Goal: Navigation & Orientation: Understand site structure

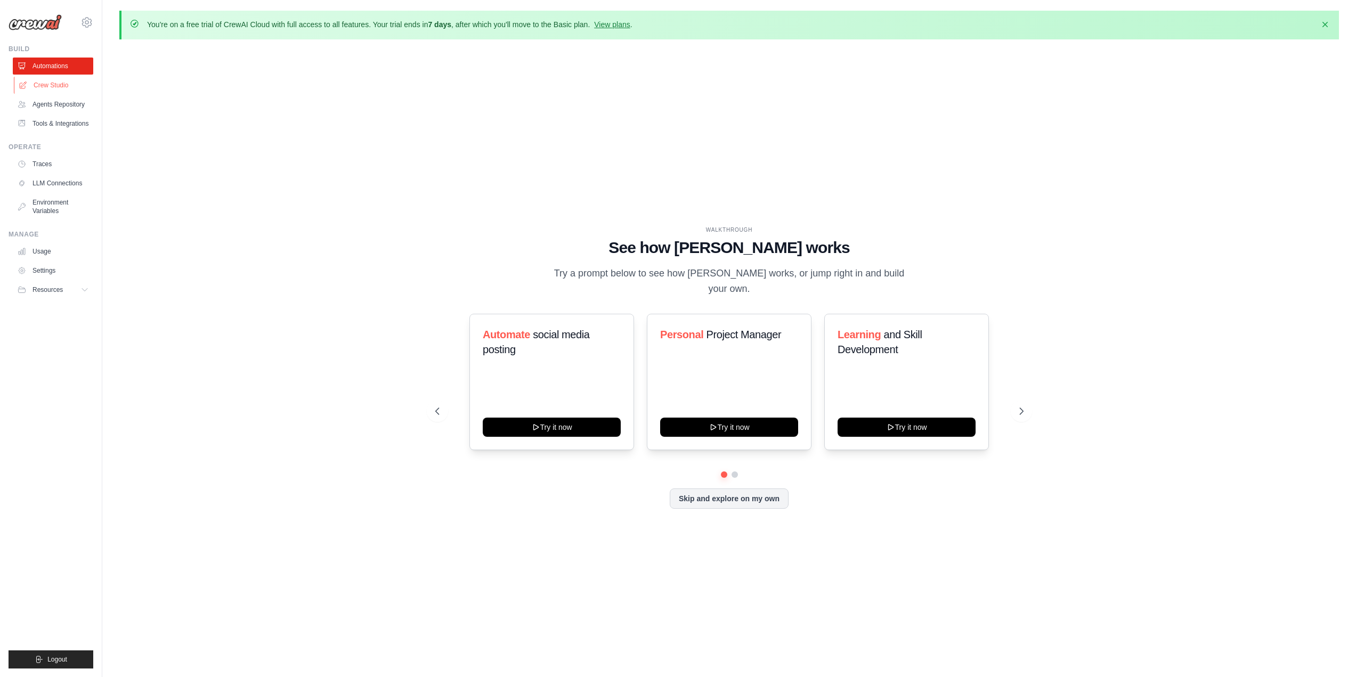
click at [53, 86] on link "Crew Studio" at bounding box center [54, 85] width 80 height 17
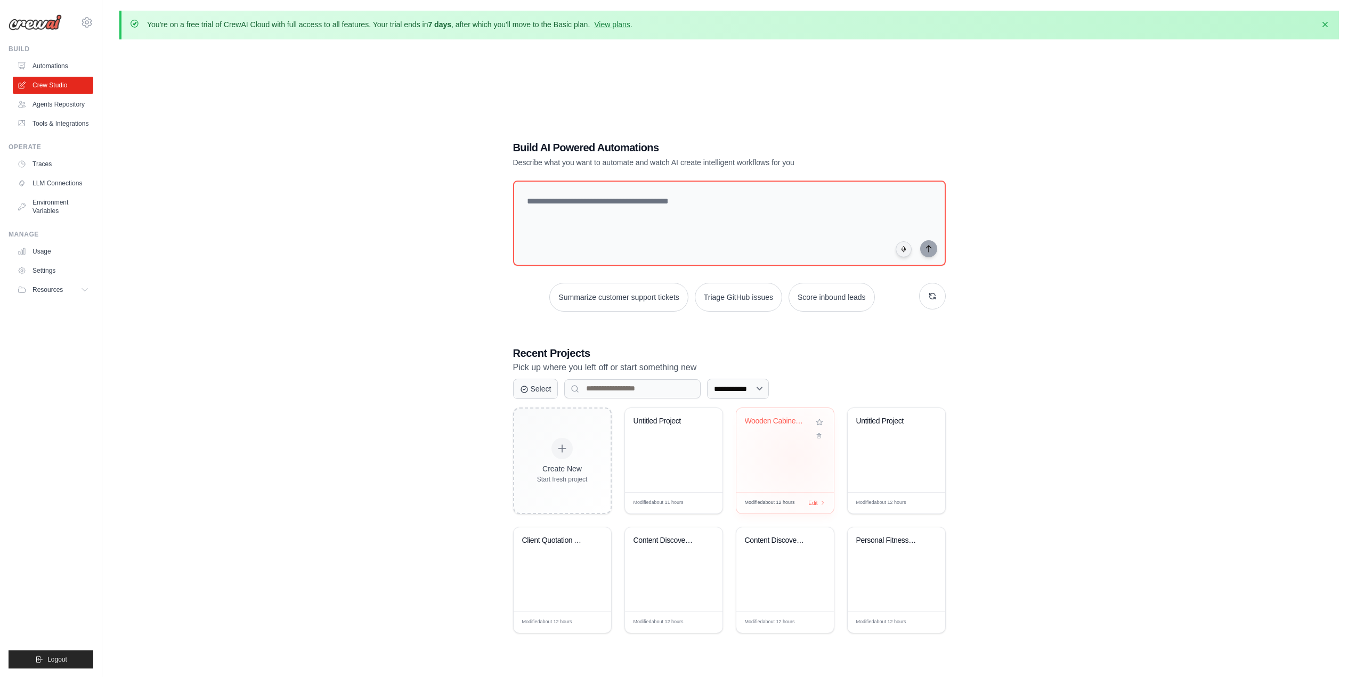
click at [796, 458] on div "Wooden Cabinet Fronts Quotation Sys..." at bounding box center [784, 450] width 97 height 84
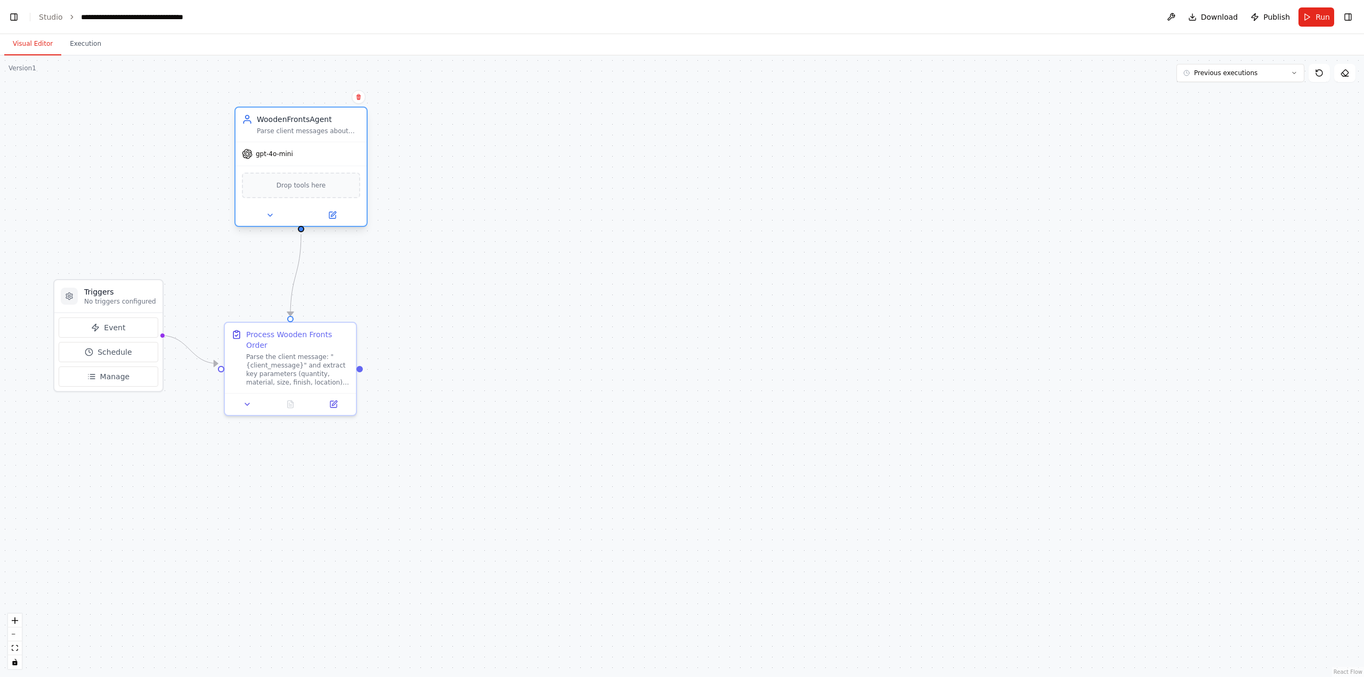
scroll to position [25069, 0]
click at [345, 167] on div "gpt-4o-mini Drop tools here" at bounding box center [311, 184] width 131 height 84
click at [1173, 20] on button at bounding box center [1170, 16] width 17 height 19
click at [537, 333] on div ".deletable-edge-delete-btn { width: 20px; height: 20px; border: 0px solid #ffff…" at bounding box center [682, 366] width 1364 height 622
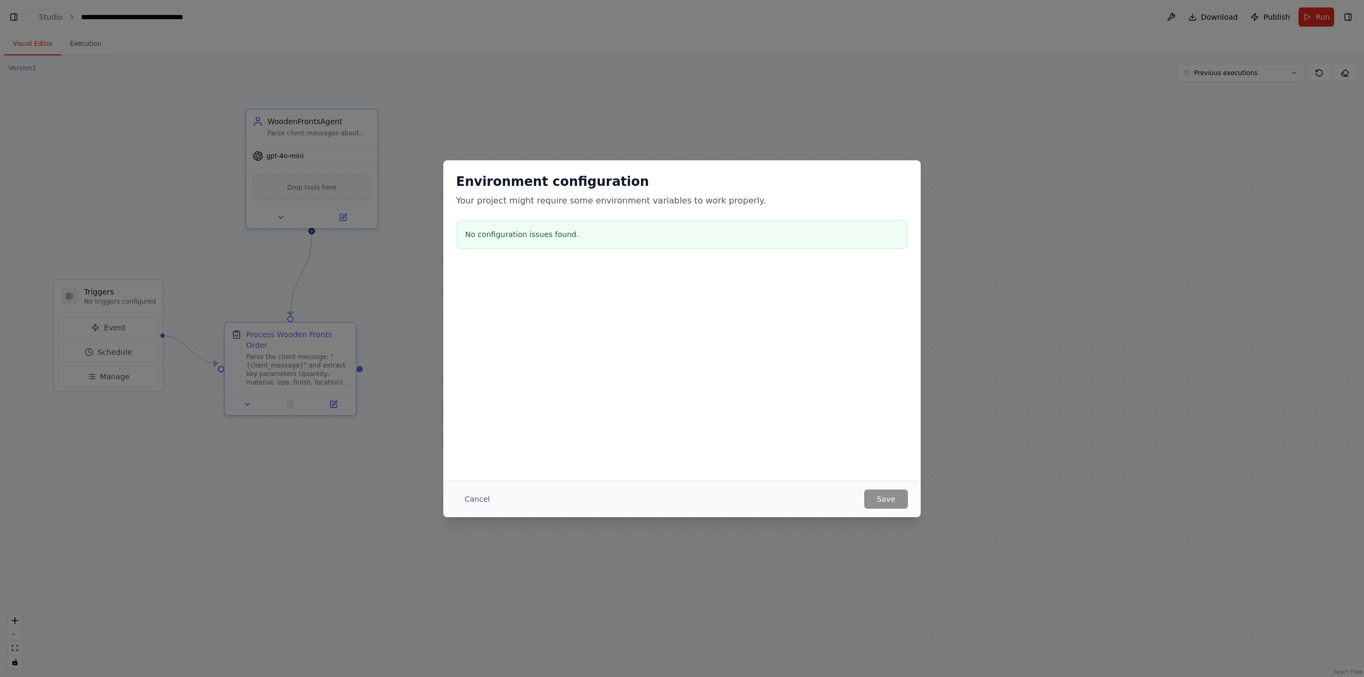
click at [536, 369] on div at bounding box center [681, 319] width 477 height 107
click at [494, 231] on h3 "No configuration issues found." at bounding box center [682, 234] width 434 height 11
drag, startPoint x: 467, startPoint y: 200, endPoint x: 523, endPoint y: 205, distance: 56.6
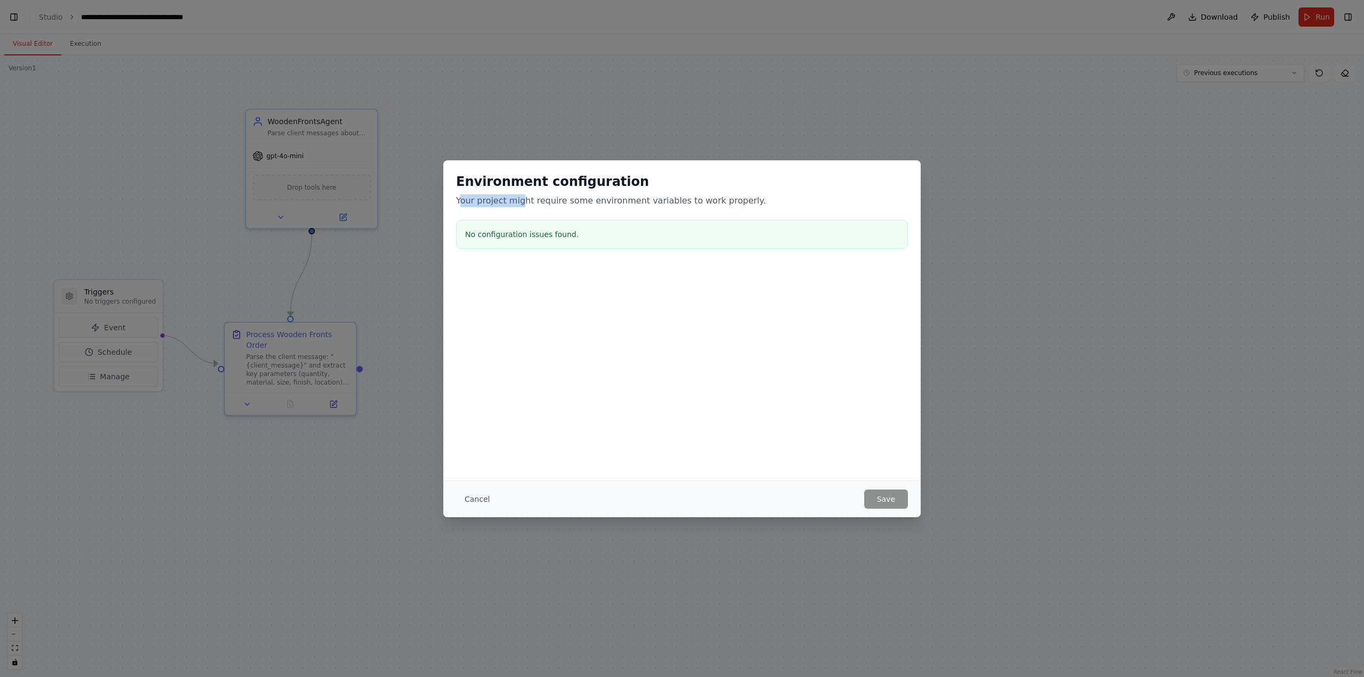
click at [522, 205] on p "Your project might require some environment variables to work properly." at bounding box center [682, 200] width 452 height 13
click at [525, 205] on p "Your project might require some environment variables to work properly." at bounding box center [682, 200] width 452 height 13
click at [566, 209] on div "Environment configuration Your project might require some environment variables…" at bounding box center [681, 212] width 477 height 105
drag, startPoint x: 566, startPoint y: 209, endPoint x: 574, endPoint y: 208, distance: 7.5
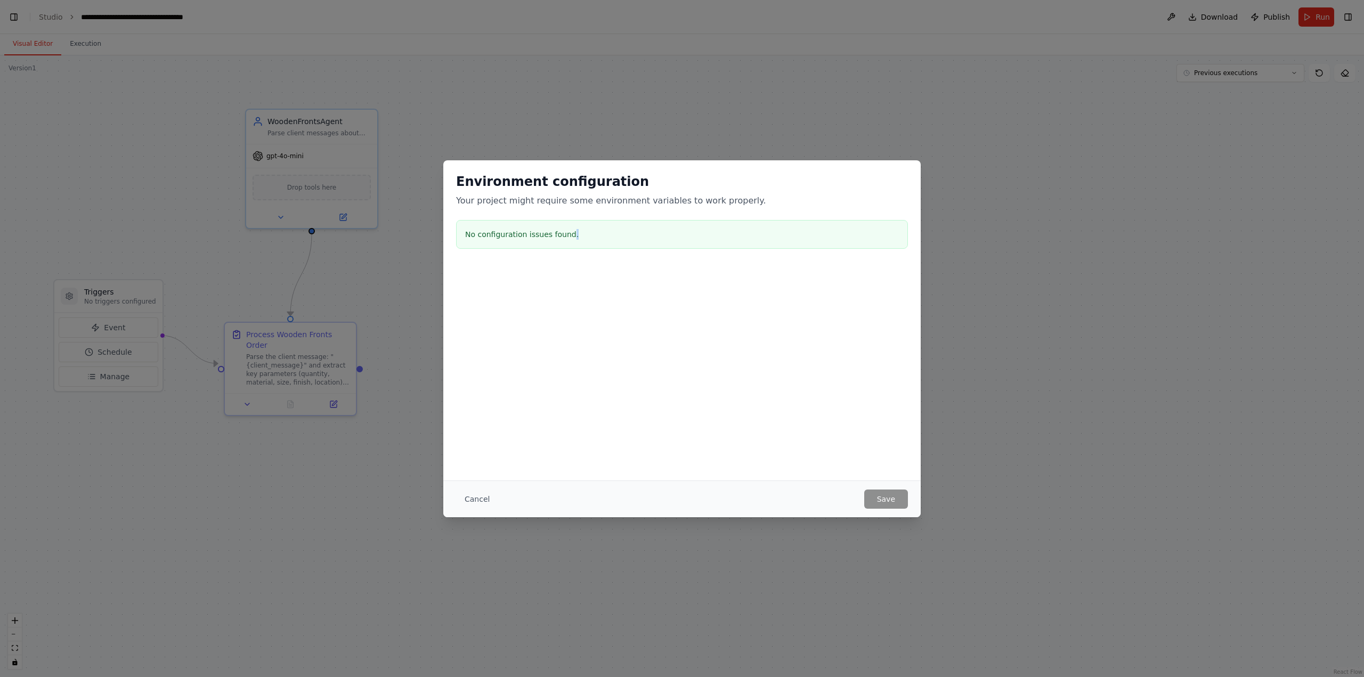
click at [571, 208] on div "Environment configuration Your project might require some environment variables…" at bounding box center [681, 212] width 477 height 105
click at [613, 201] on p "Your project might require some environment variables to work properly." at bounding box center [682, 200] width 452 height 13
click at [650, 200] on p "Your project might require some environment variables to work properly." at bounding box center [682, 200] width 452 height 13
drag, startPoint x: 650, startPoint y: 200, endPoint x: 670, endPoint y: 201, distance: 19.7
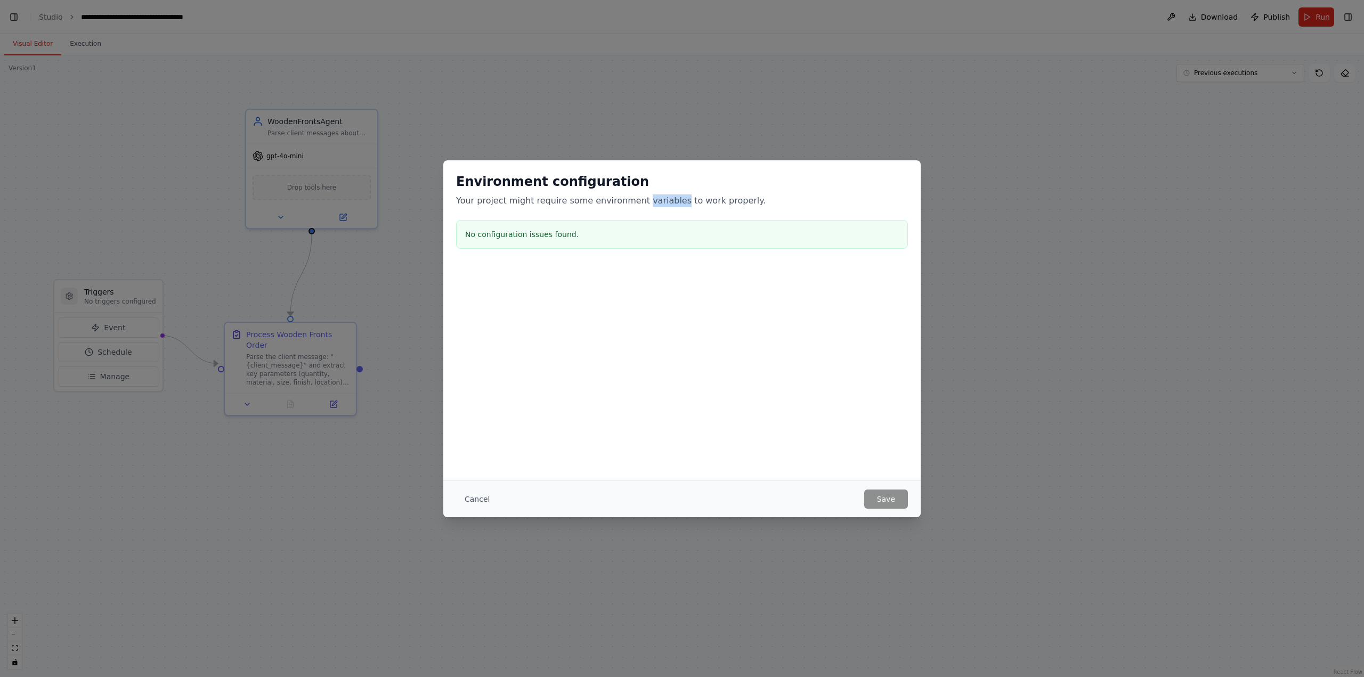
click at [657, 201] on p "Your project might require some environment variables to work properly." at bounding box center [682, 200] width 452 height 13
click at [699, 202] on p "Your project might require some environment variables to work properly." at bounding box center [682, 200] width 452 height 13
drag, startPoint x: 699, startPoint y: 202, endPoint x: 731, endPoint y: 205, distance: 31.5
click at [704, 203] on p "Your project might require some environment variables to work properly." at bounding box center [682, 200] width 452 height 13
click at [731, 205] on p "Your project might require some environment variables to work properly." at bounding box center [682, 200] width 452 height 13
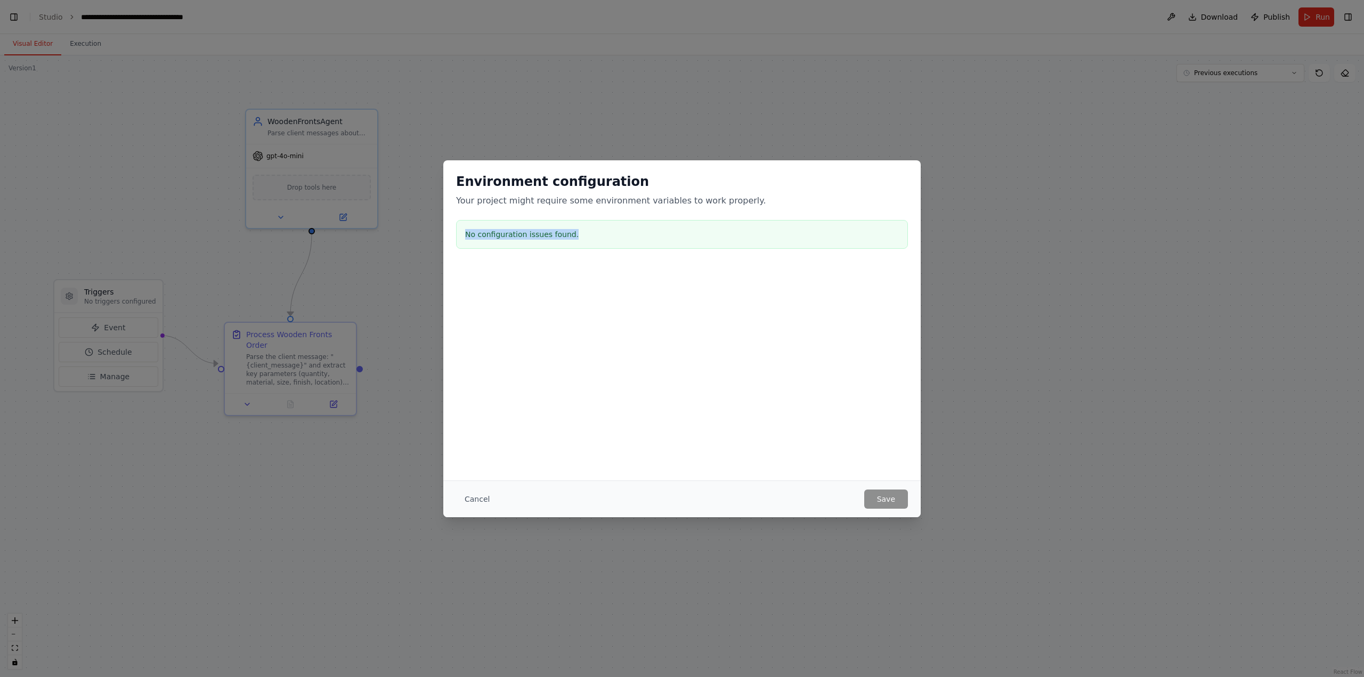
drag, startPoint x: 731, startPoint y: 206, endPoint x: 676, endPoint y: 207, distance: 55.4
click at [725, 208] on div "Environment configuration Your project might require some environment variables…" at bounding box center [681, 212] width 477 height 105
click at [531, 178] on h2 "Environment configuration" at bounding box center [682, 181] width 452 height 17
drag, startPoint x: 466, startPoint y: 235, endPoint x: 567, endPoint y: 230, distance: 101.3
click at [564, 232] on h3 "No configuration issues found." at bounding box center [682, 234] width 434 height 11
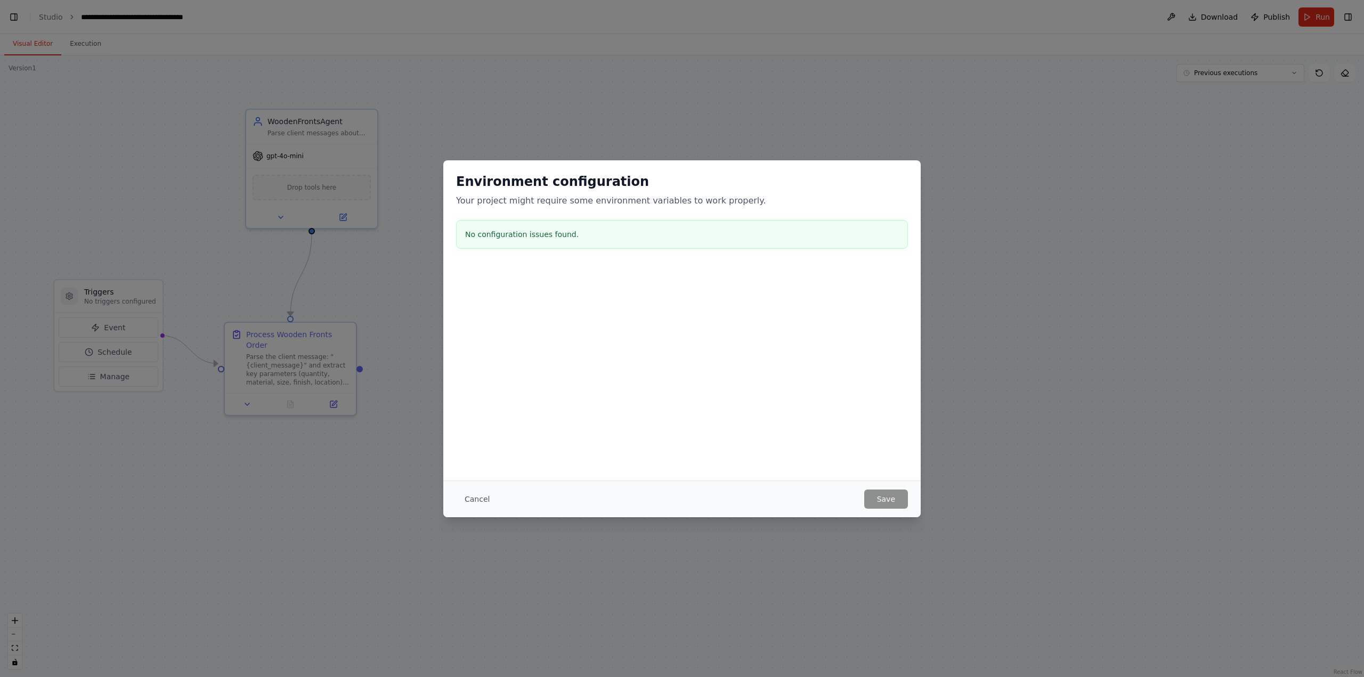
click at [576, 230] on h3 "No configuration issues found." at bounding box center [682, 234] width 434 height 11
drag, startPoint x: 601, startPoint y: 236, endPoint x: 451, endPoint y: 178, distance: 161.6
click at [451, 178] on div "Environment configuration Your project might require some environment variables…" at bounding box center [681, 212] width 477 height 105
copy div "Environment configuration Your project might require some environment variables…"
click at [487, 504] on button "Cancel" at bounding box center [477, 499] width 42 height 19
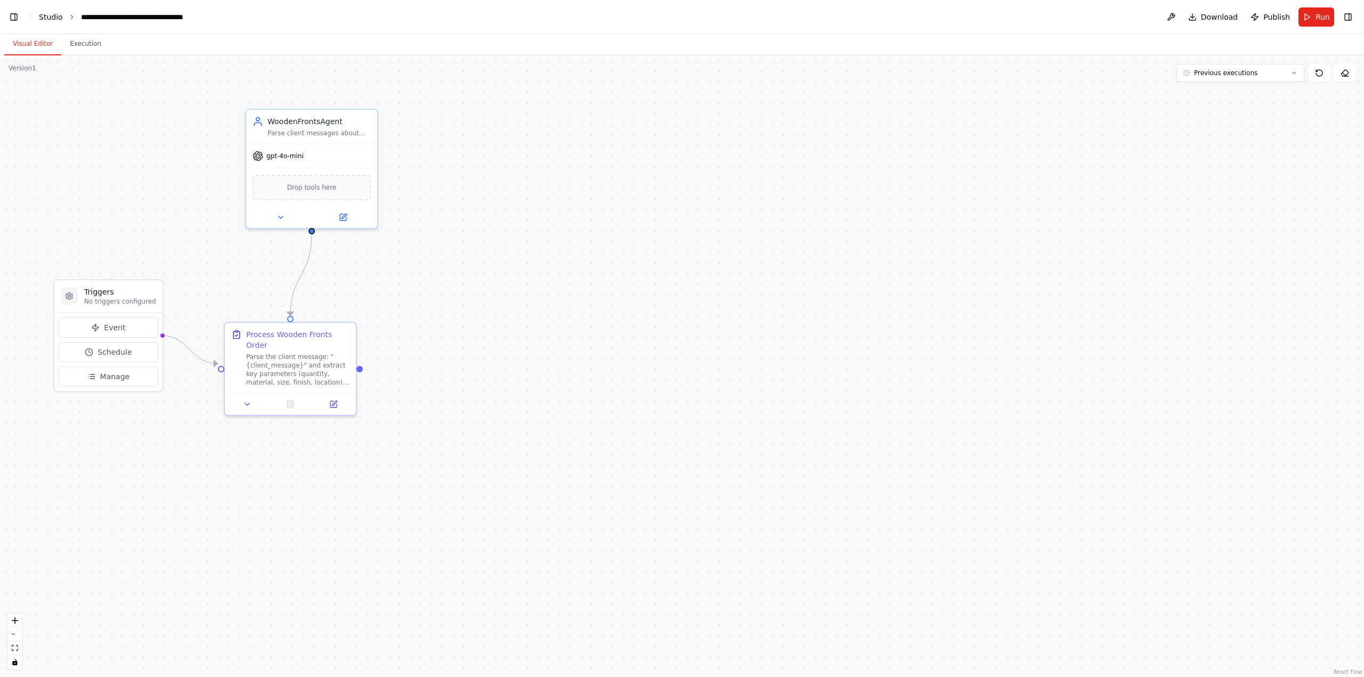
click at [53, 20] on link "Studio" at bounding box center [51, 17] width 24 height 9
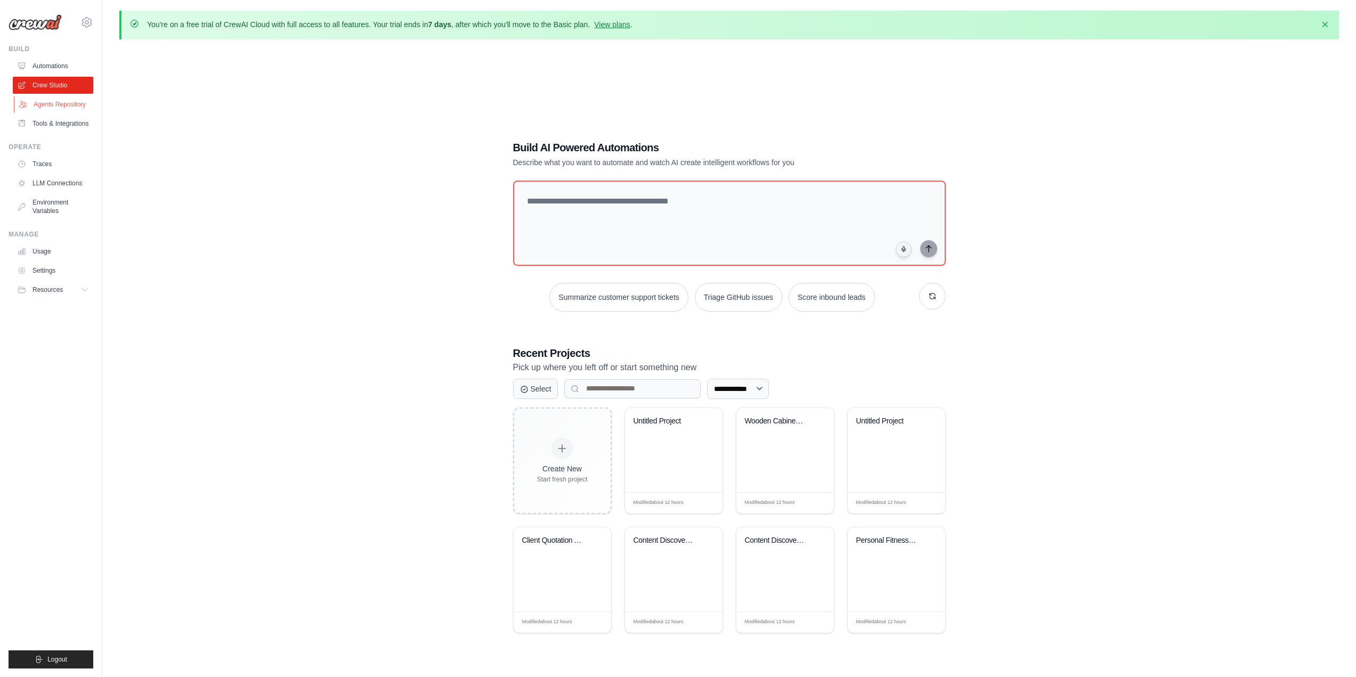
click at [40, 106] on link "Agents Repository" at bounding box center [54, 104] width 80 height 17
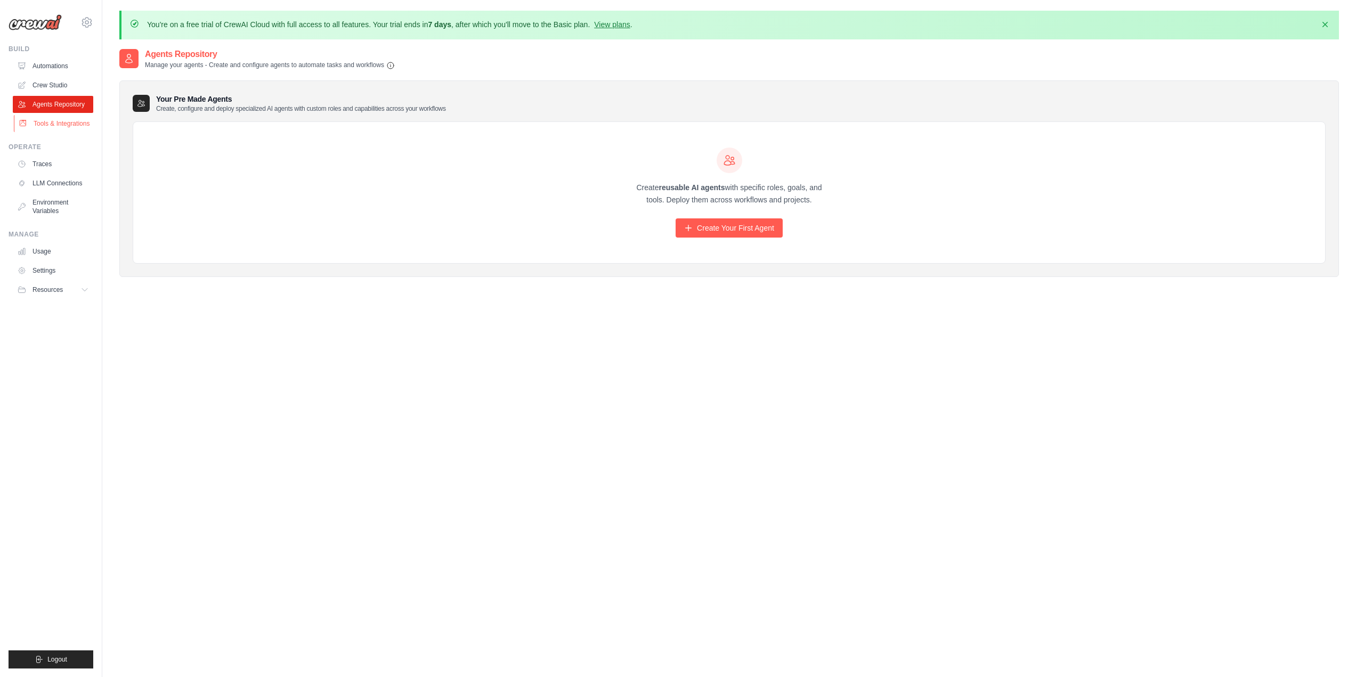
click at [47, 127] on link "Tools & Integrations" at bounding box center [54, 123] width 80 height 17
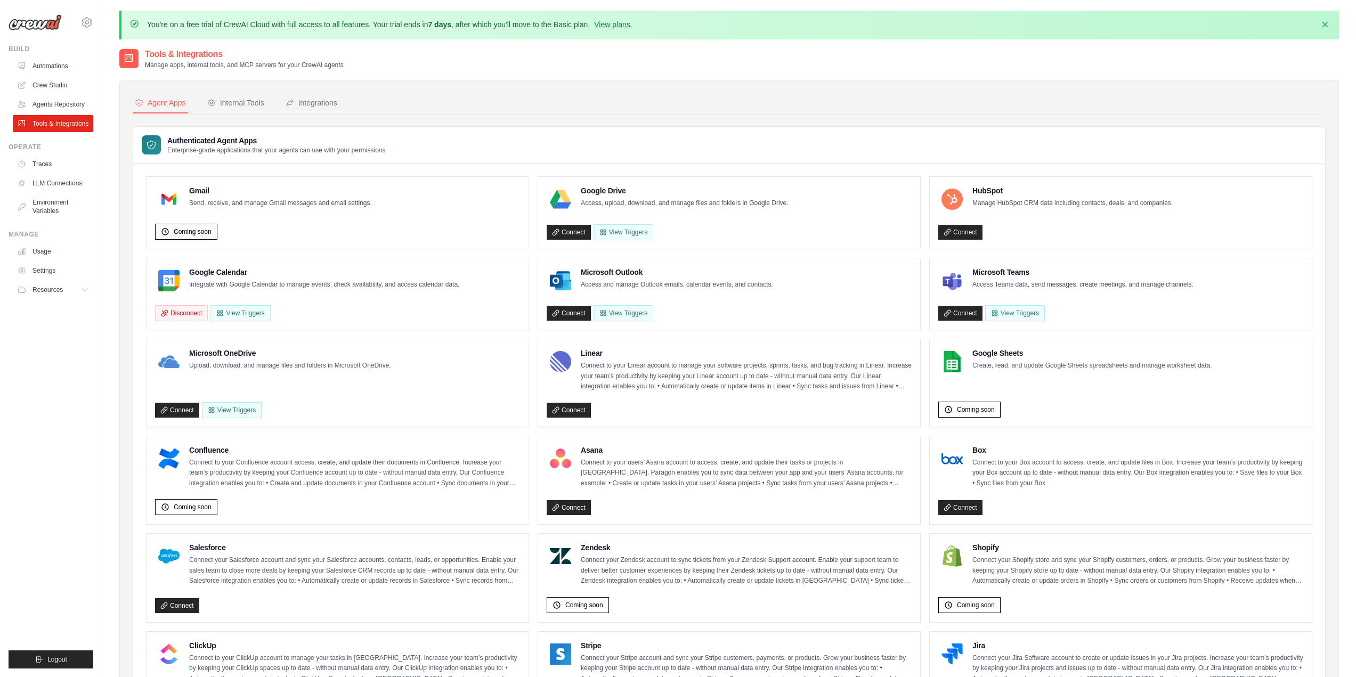
click at [187, 230] on span "Coming soon" at bounding box center [193, 231] width 38 height 9
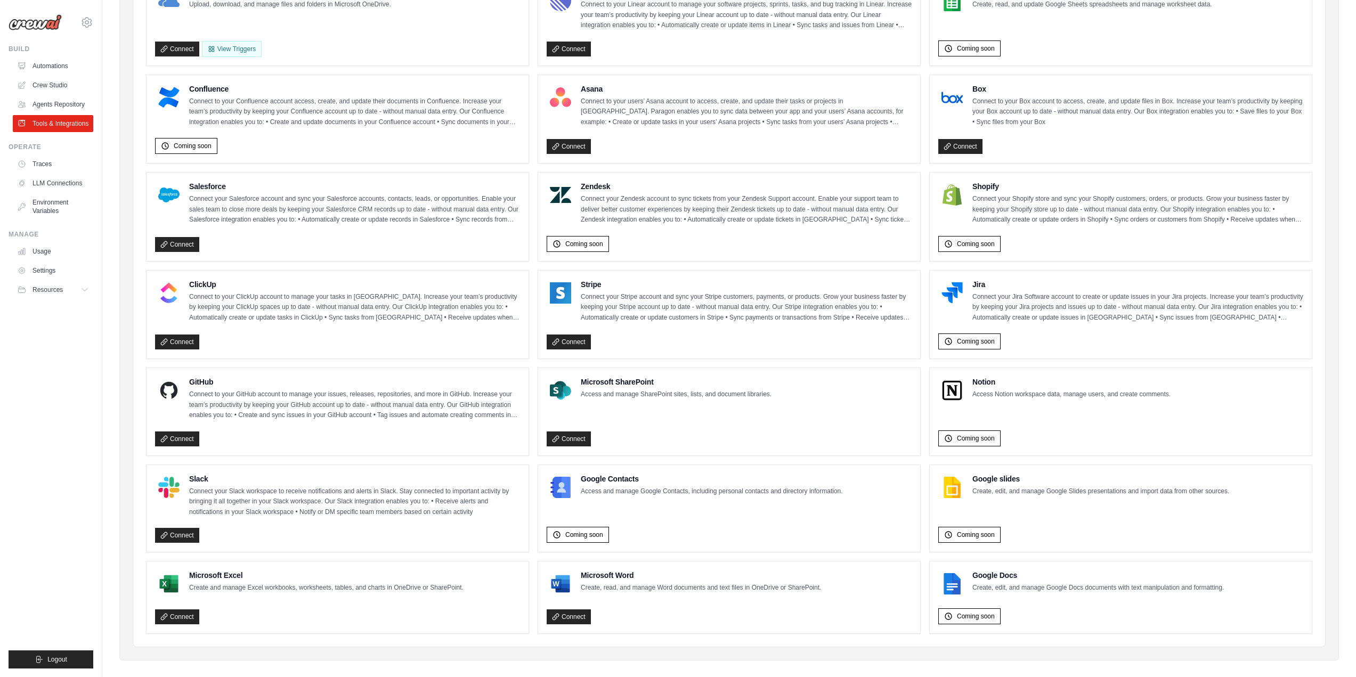
scroll to position [372, 0]
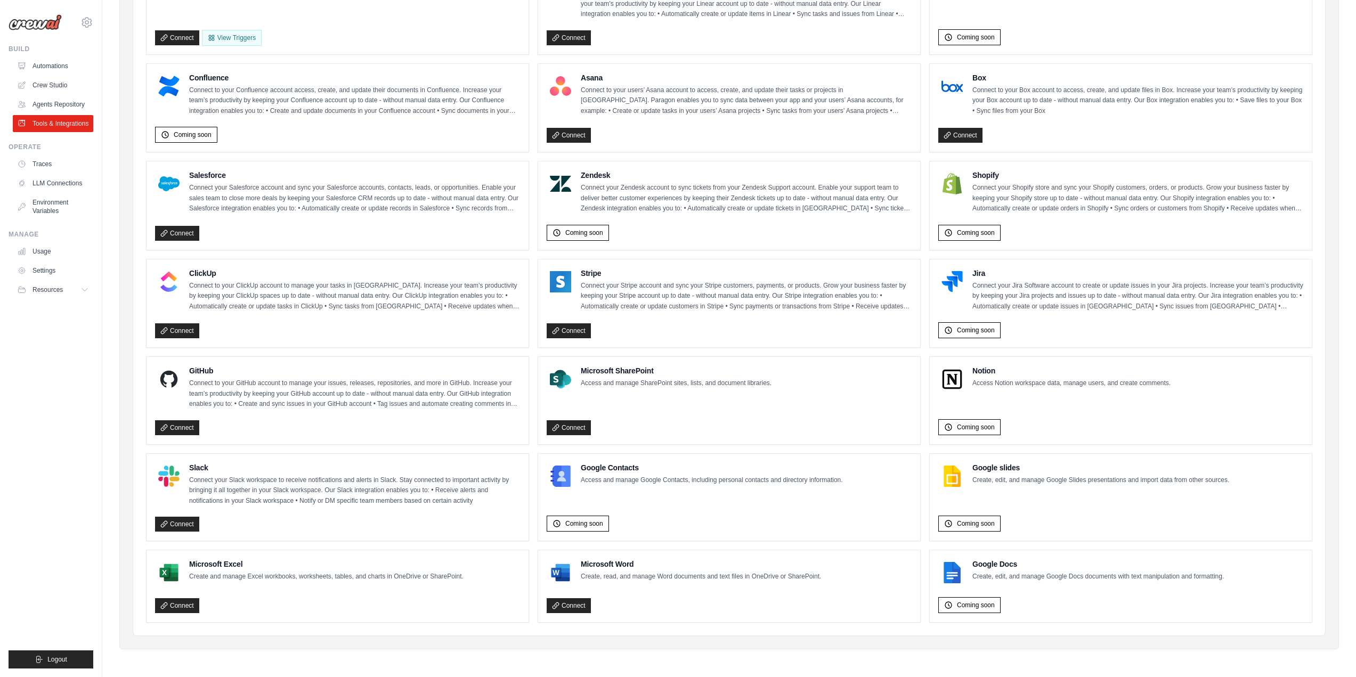
click at [360, 217] on div "Salesforce Connect your Salesforce account and sync your Salesforce accounts, c…" at bounding box center [337, 205] width 365 height 71
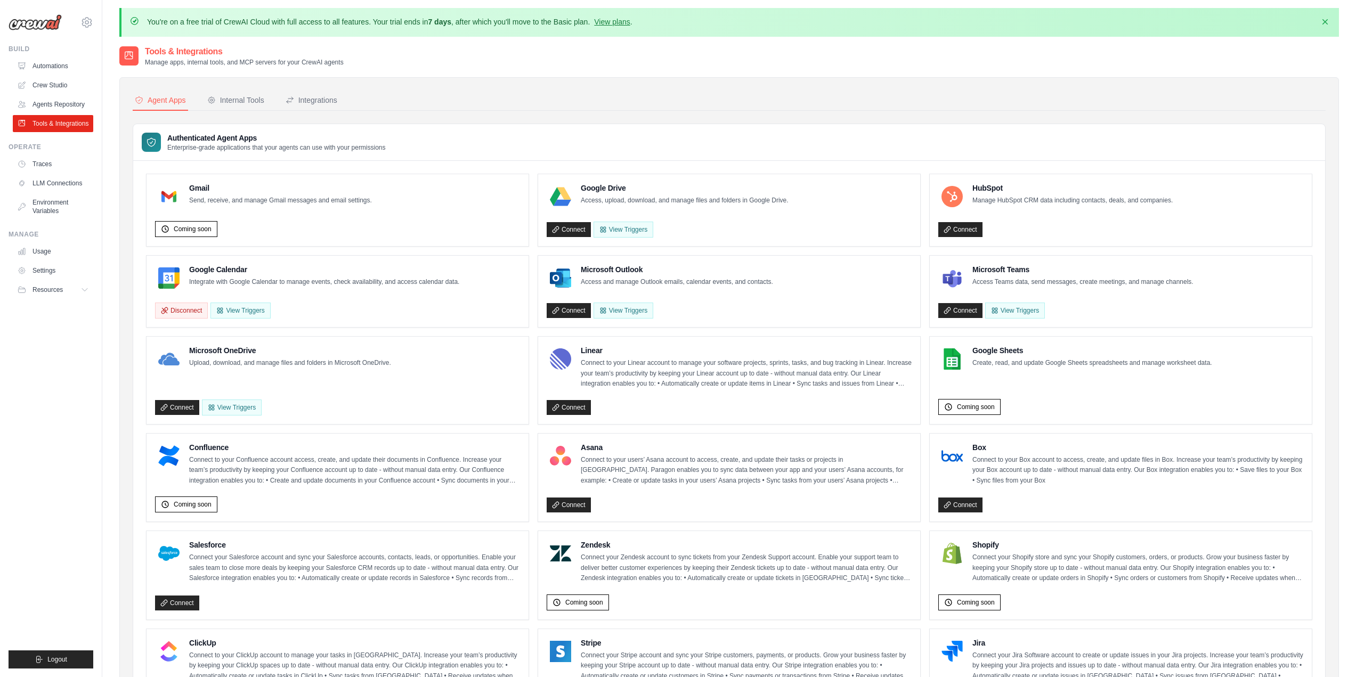
scroll to position [0, 0]
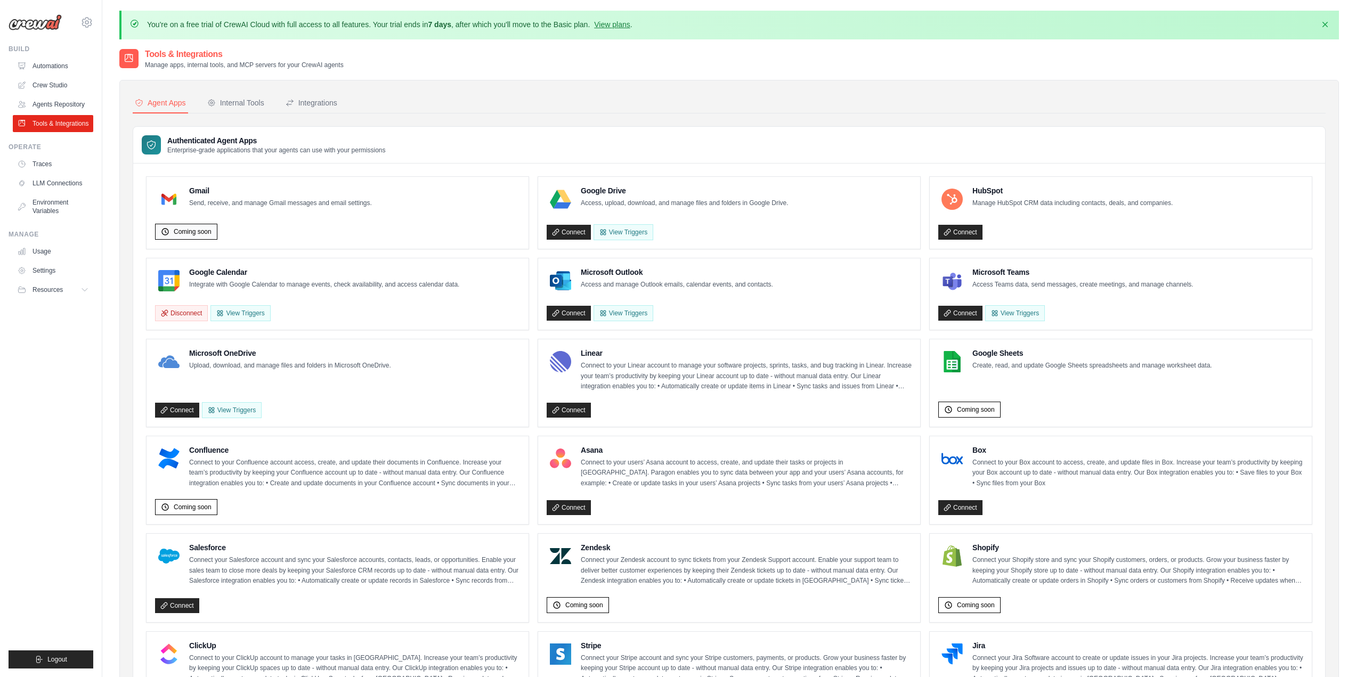
click at [178, 228] on span "Coming soon" at bounding box center [193, 231] width 38 height 9
click at [178, 229] on span "Coming soon" at bounding box center [193, 231] width 38 height 9
click at [240, 238] on div "Coming soon" at bounding box center [337, 229] width 365 height 21
click at [193, 230] on span "Coming soon" at bounding box center [193, 231] width 38 height 9
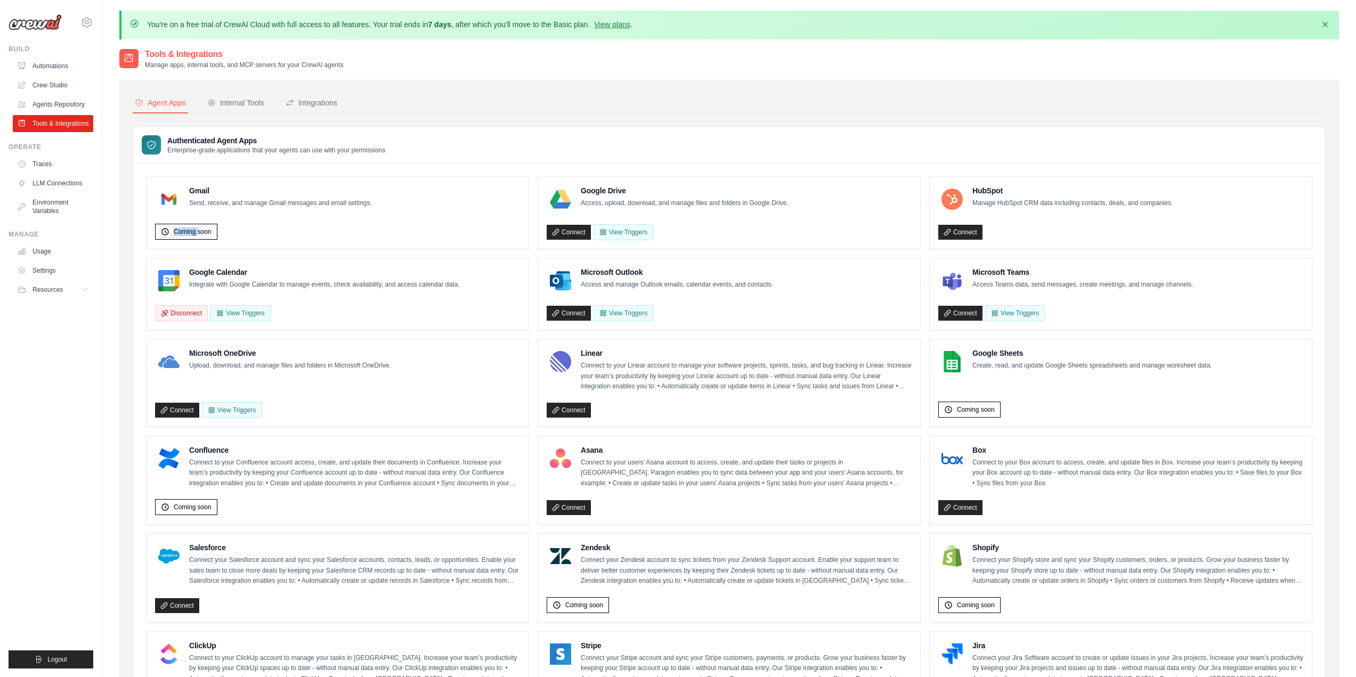
click at [193, 230] on span "Coming soon" at bounding box center [193, 231] width 38 height 9
click at [241, 232] on div "Coming soon" at bounding box center [337, 229] width 365 height 21
click at [53, 163] on link "Traces" at bounding box center [54, 164] width 80 height 17
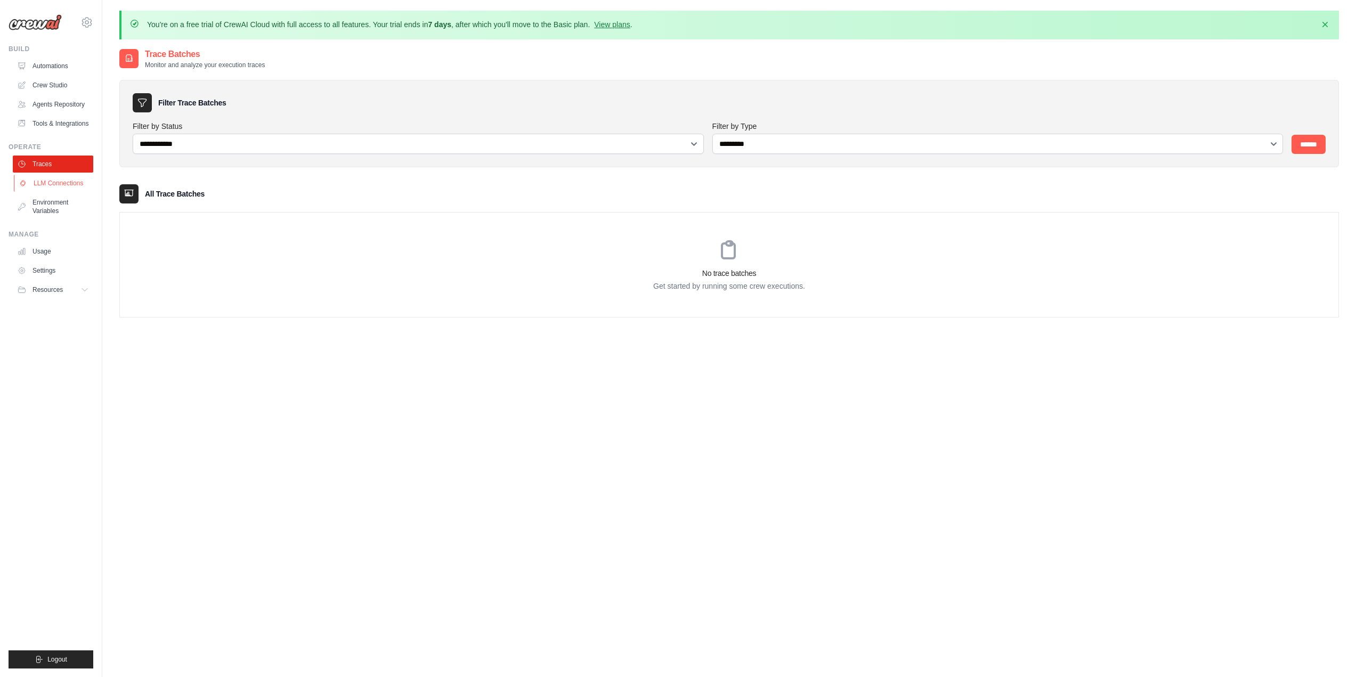
click at [61, 182] on link "LLM Connections" at bounding box center [54, 183] width 80 height 17
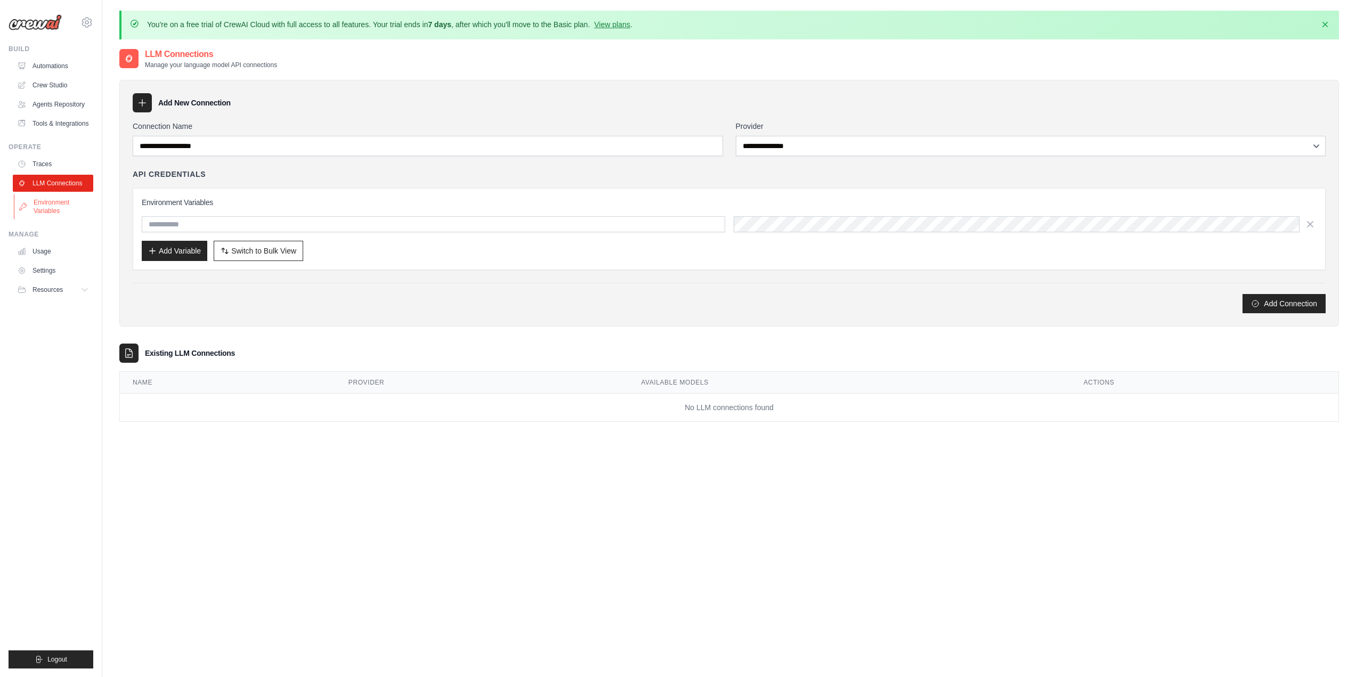
click at [52, 203] on link "Environment Variables" at bounding box center [54, 207] width 80 height 26
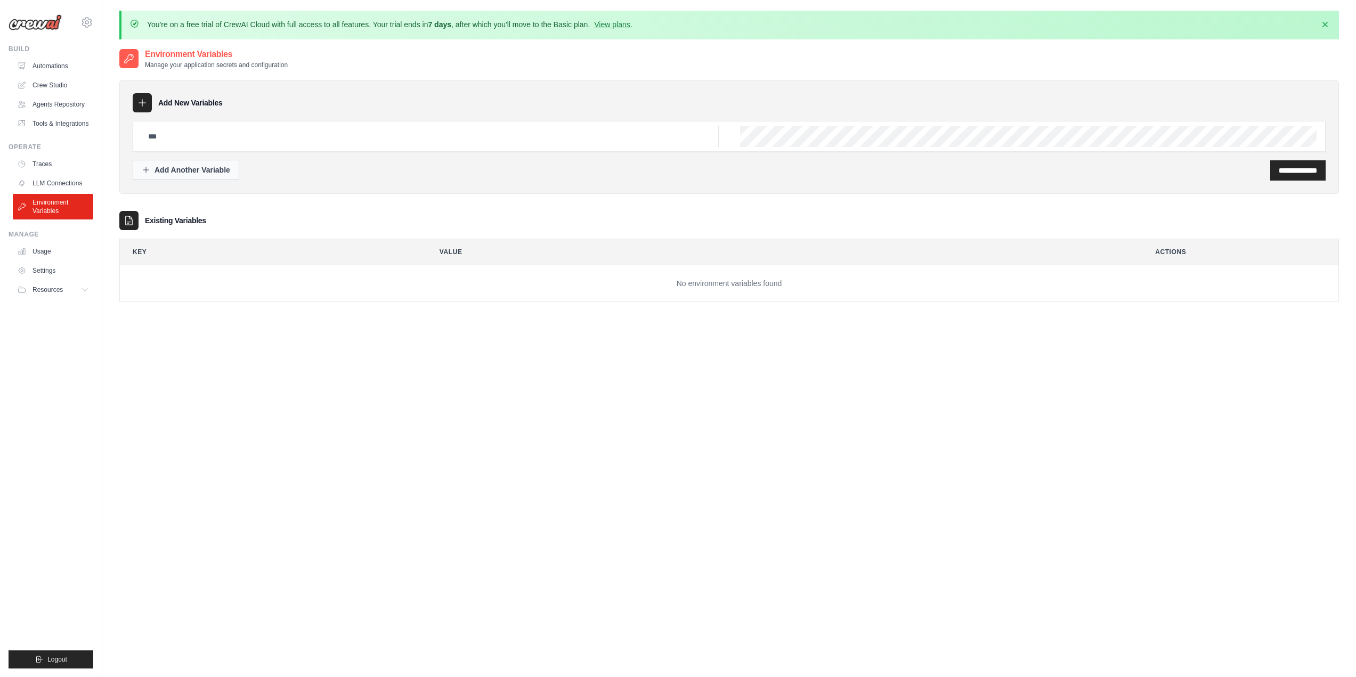
click at [142, 173] on icon "button" at bounding box center [146, 170] width 9 height 9
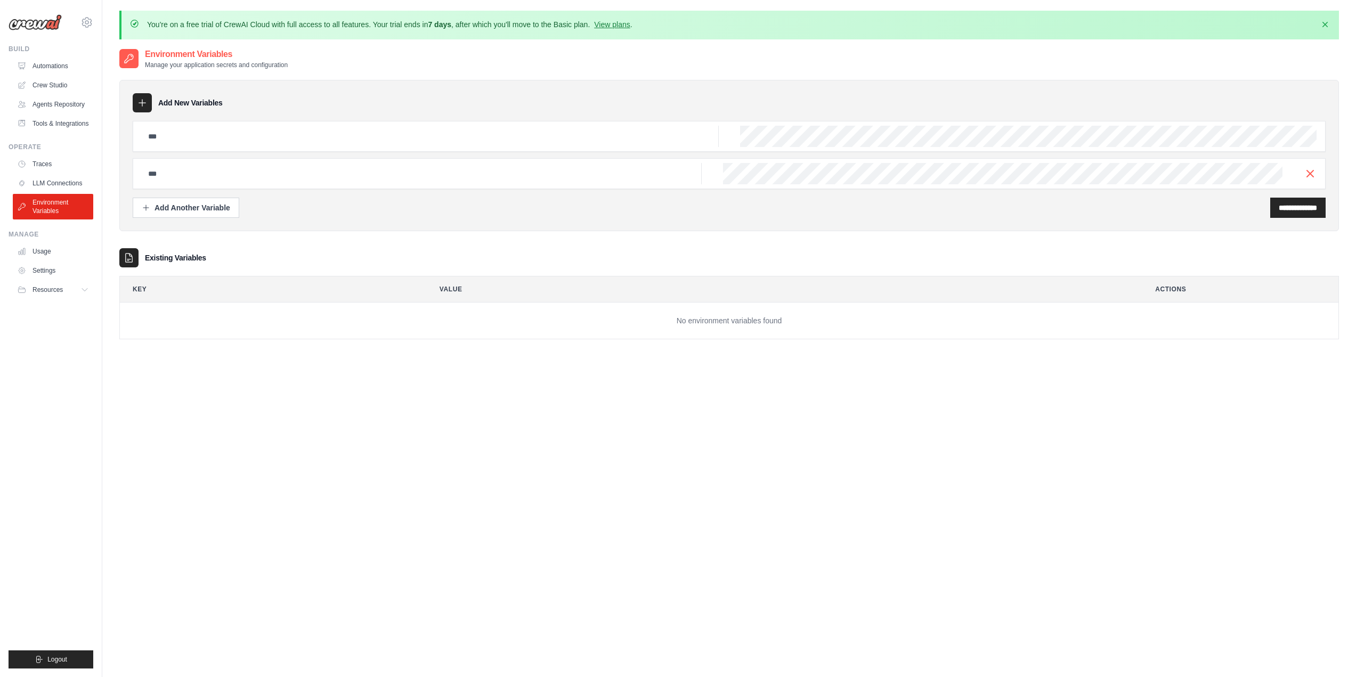
click at [703, 303] on td "No environment variables found" at bounding box center [729, 321] width 1218 height 37
click at [707, 323] on td "No environment variables found" at bounding box center [729, 321] width 1218 height 37
click at [706, 323] on td "No environment variables found" at bounding box center [729, 321] width 1218 height 37
click at [704, 323] on td "No environment variables found" at bounding box center [729, 321] width 1218 height 37
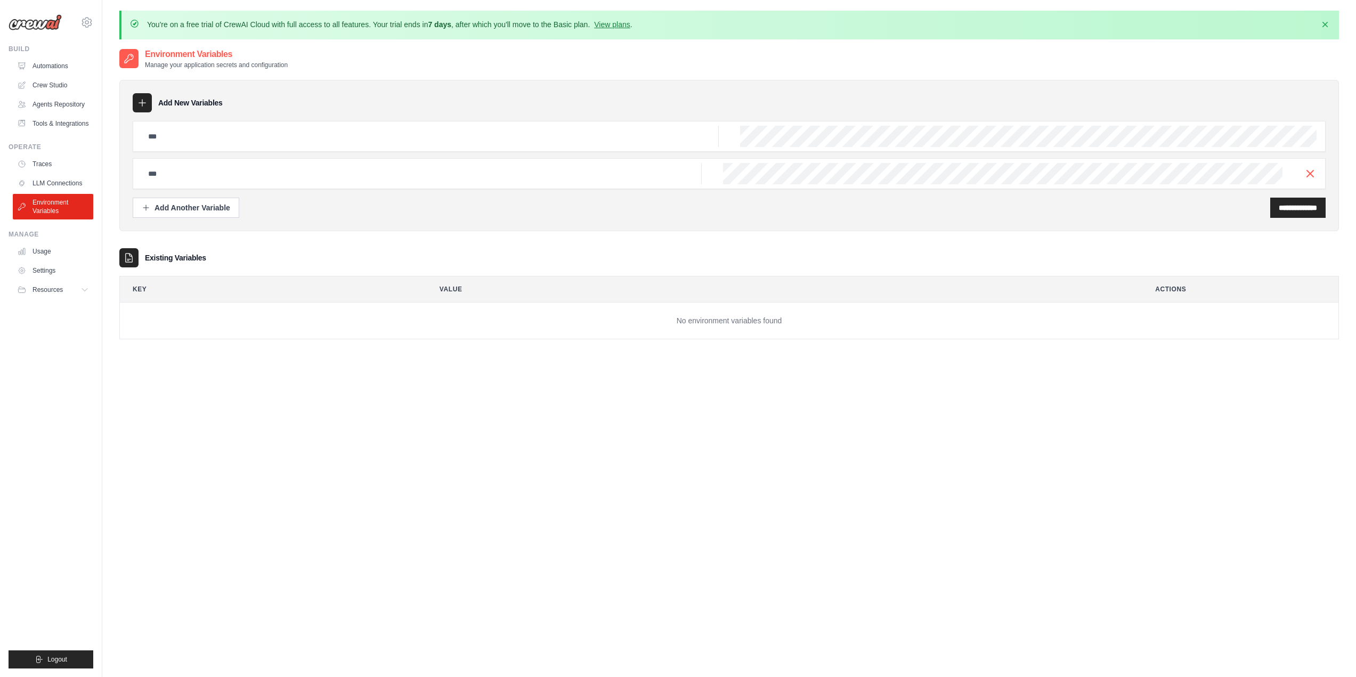
click at [159, 259] on h3 "Existing Variables" at bounding box center [175, 258] width 61 height 11
click at [161, 258] on h3 "Existing Variables" at bounding box center [175, 258] width 61 height 11
drag, startPoint x: 161, startPoint y: 258, endPoint x: 467, endPoint y: 284, distance: 306.9
click at [164, 258] on h3 "Existing Variables" at bounding box center [175, 258] width 61 height 11
drag, startPoint x: 1279, startPoint y: 210, endPoint x: 1269, endPoint y: 209, distance: 9.6
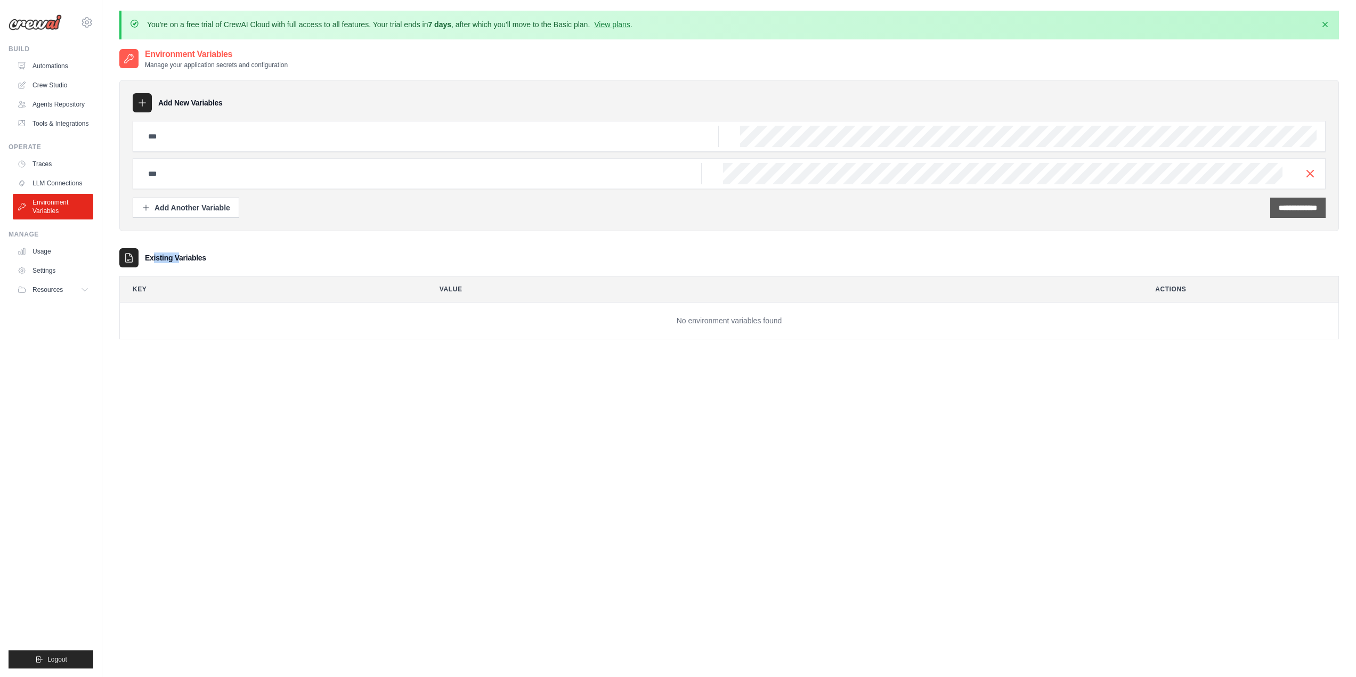
click at [1280, 209] on input "**********" at bounding box center [1298, 207] width 38 height 11
click at [338, 132] on input "text" at bounding box center [430, 136] width 577 height 21
click at [158, 58] on h2 "Environment Variables" at bounding box center [216, 54] width 143 height 13
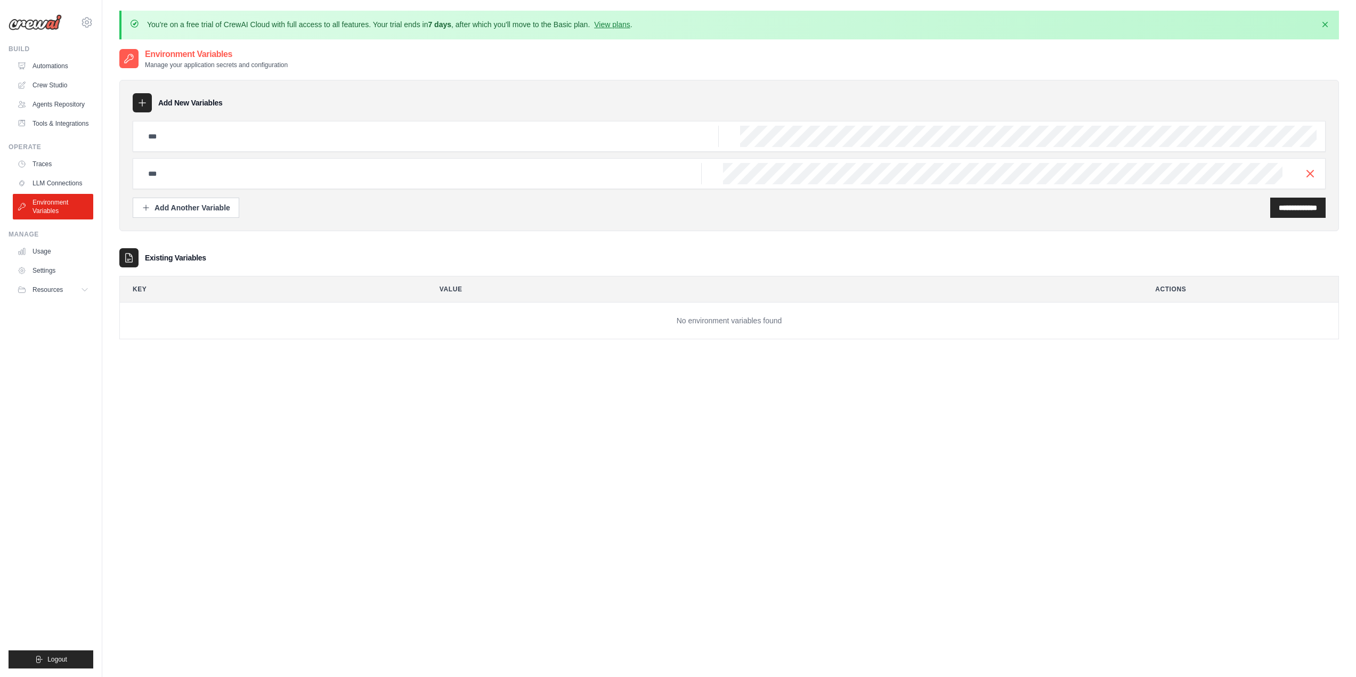
click at [159, 67] on p "Manage your application secrets and configuration" at bounding box center [216, 65] width 143 height 9
click at [39, 249] on link "Usage" at bounding box center [54, 251] width 80 height 17
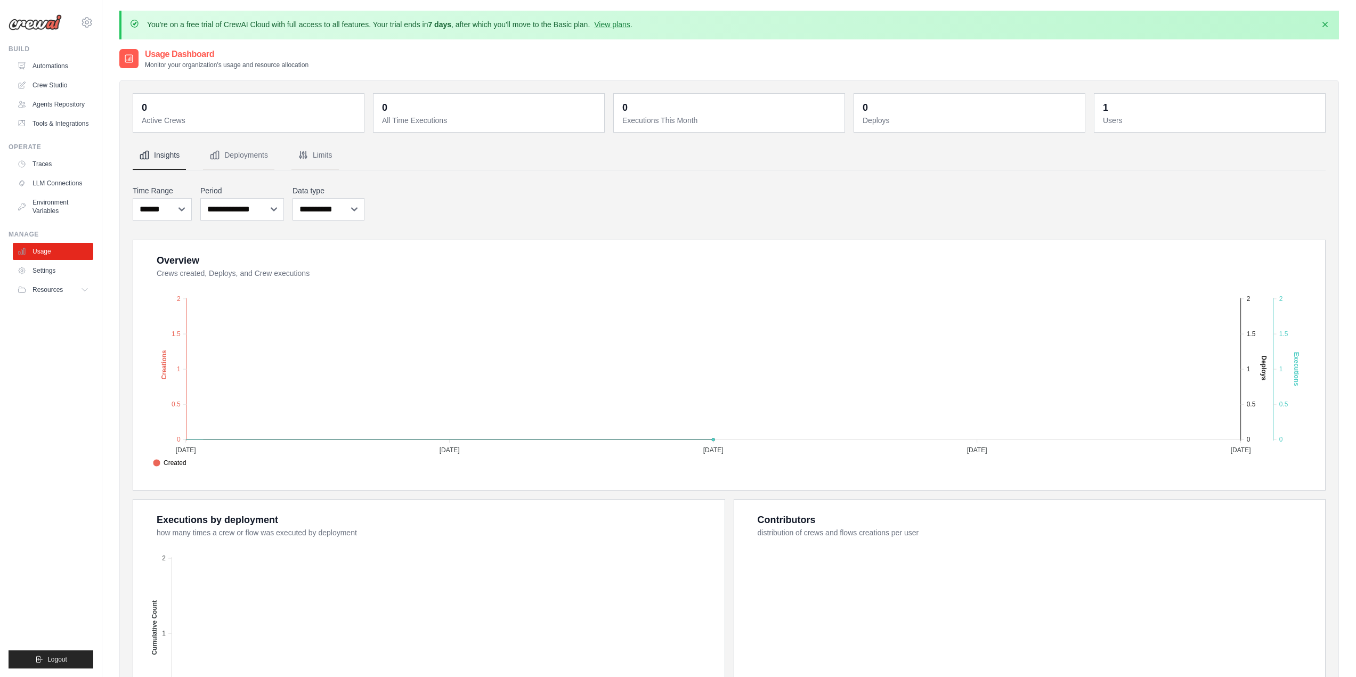
click at [38, 261] on ul "Usage Settings Resources Documentation Blog" at bounding box center [53, 270] width 80 height 55
click at [41, 266] on link "Settings" at bounding box center [54, 270] width 80 height 17
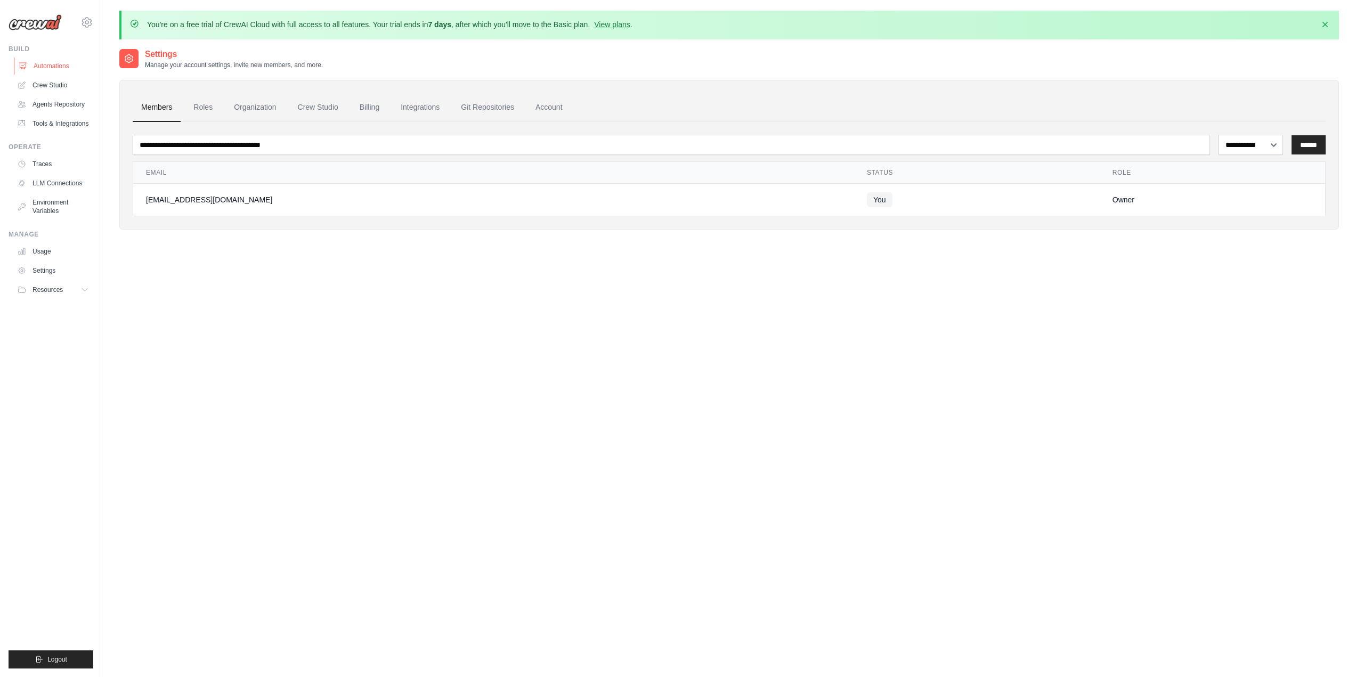
click at [36, 62] on link "Automations" at bounding box center [54, 66] width 80 height 17
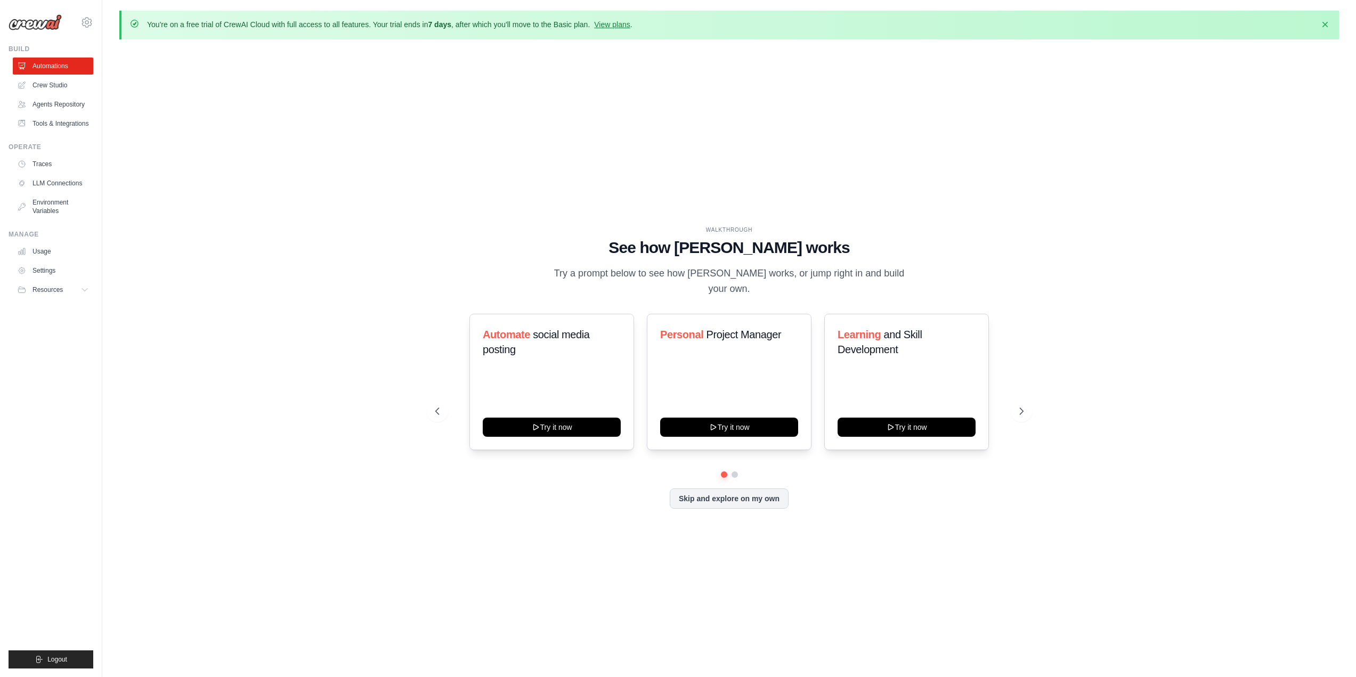
click at [32, 29] on img at bounding box center [35, 22] width 53 height 16
click at [37, 25] on img at bounding box center [35, 22] width 53 height 16
